Goal: Task Accomplishment & Management: Use online tool/utility

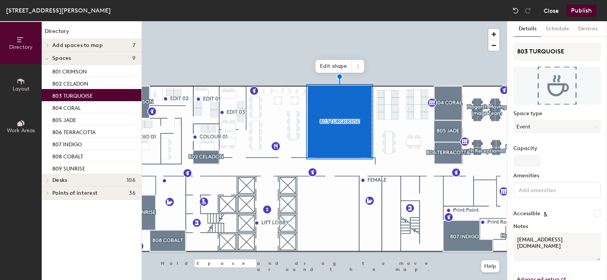
click at [549, 10] on button "Close" at bounding box center [550, 11] width 15 height 12
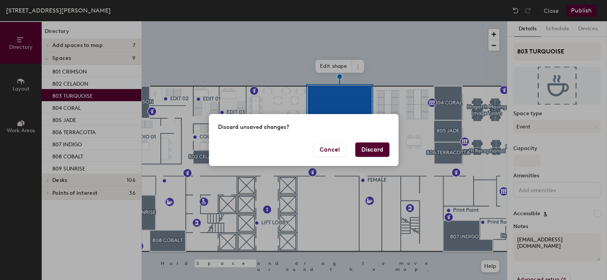
click at [364, 149] on button "Discard" at bounding box center [372, 149] width 34 height 14
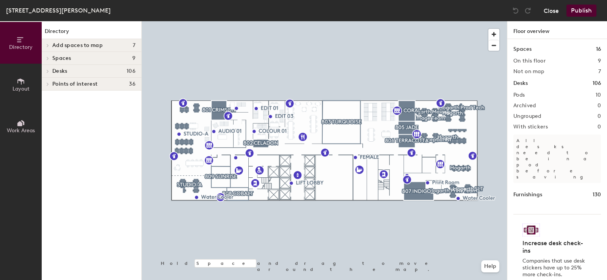
click at [552, 9] on button "Close" at bounding box center [550, 11] width 15 height 12
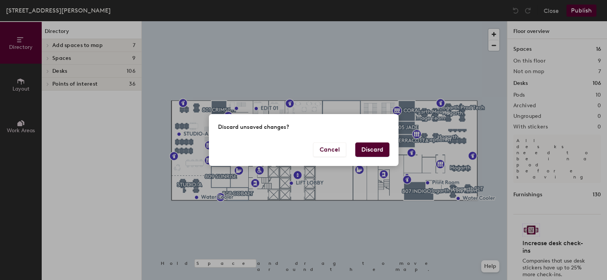
click at [375, 149] on button "Discard" at bounding box center [372, 149] width 34 height 14
